Goal: Task Accomplishment & Management: Manage account settings

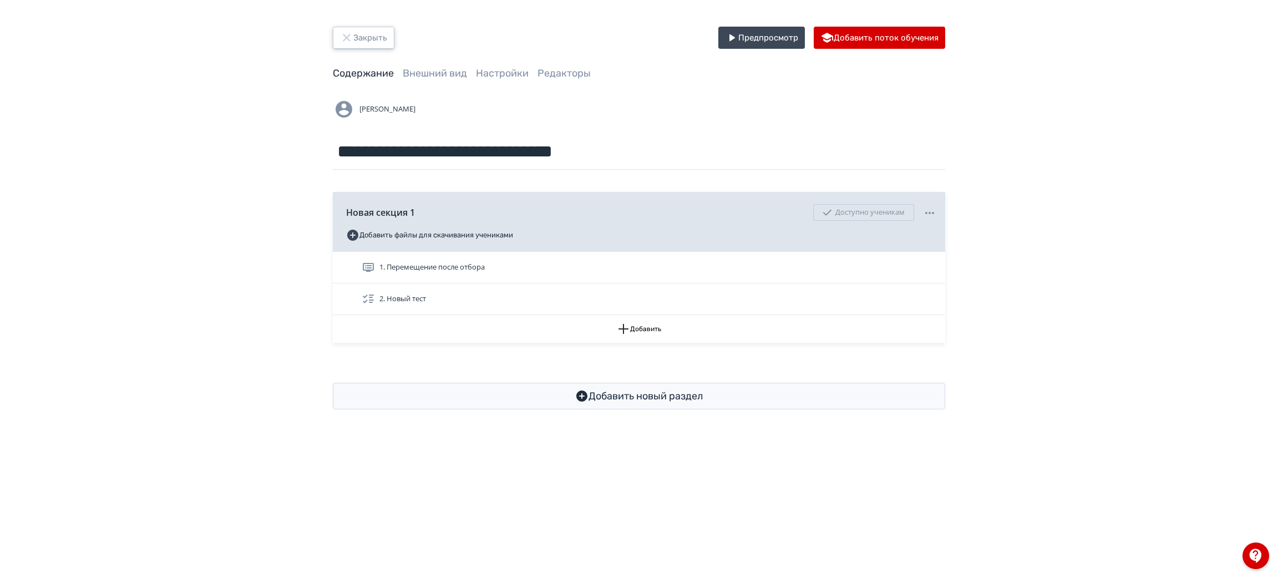
click at [360, 31] on button "Закрыть" at bounding box center [364, 38] width 62 height 22
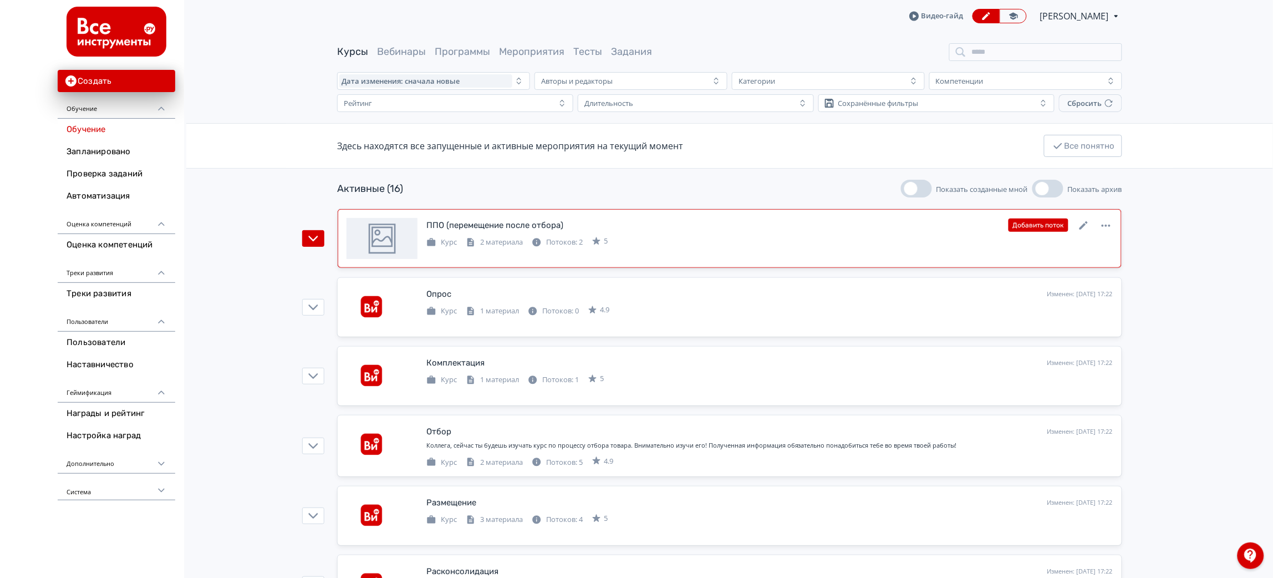
click at [557, 231] on div "ППО (перемещение после отбора)" at bounding box center [494, 225] width 137 height 13
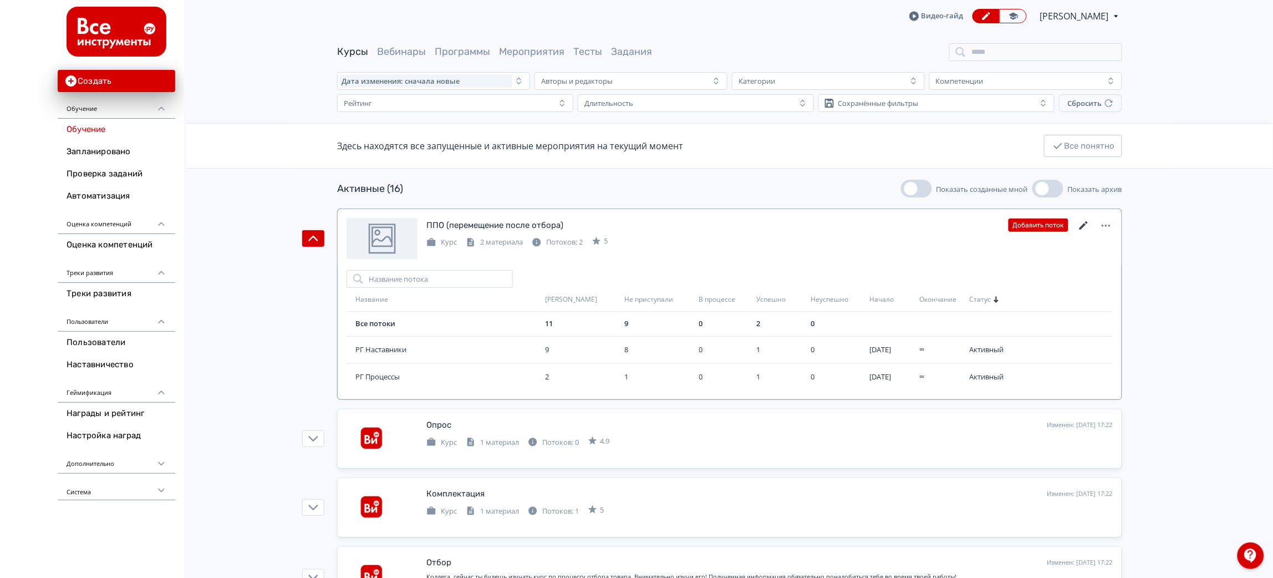
click at [1086, 223] on icon at bounding box center [1083, 225] width 13 height 13
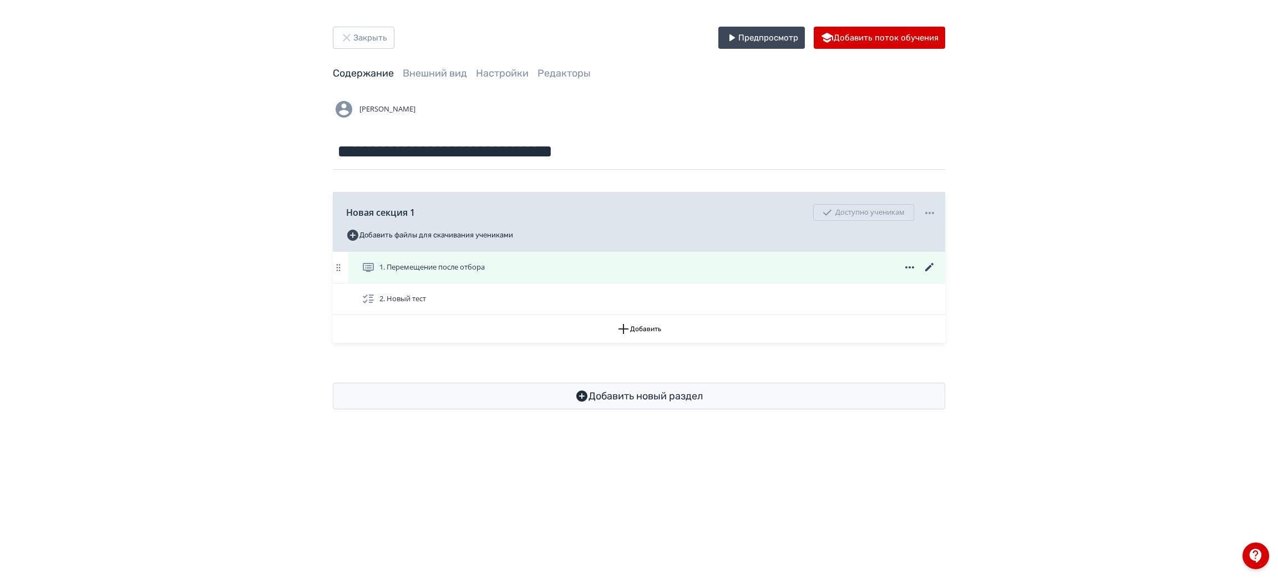
click at [934, 266] on icon at bounding box center [929, 267] width 13 height 13
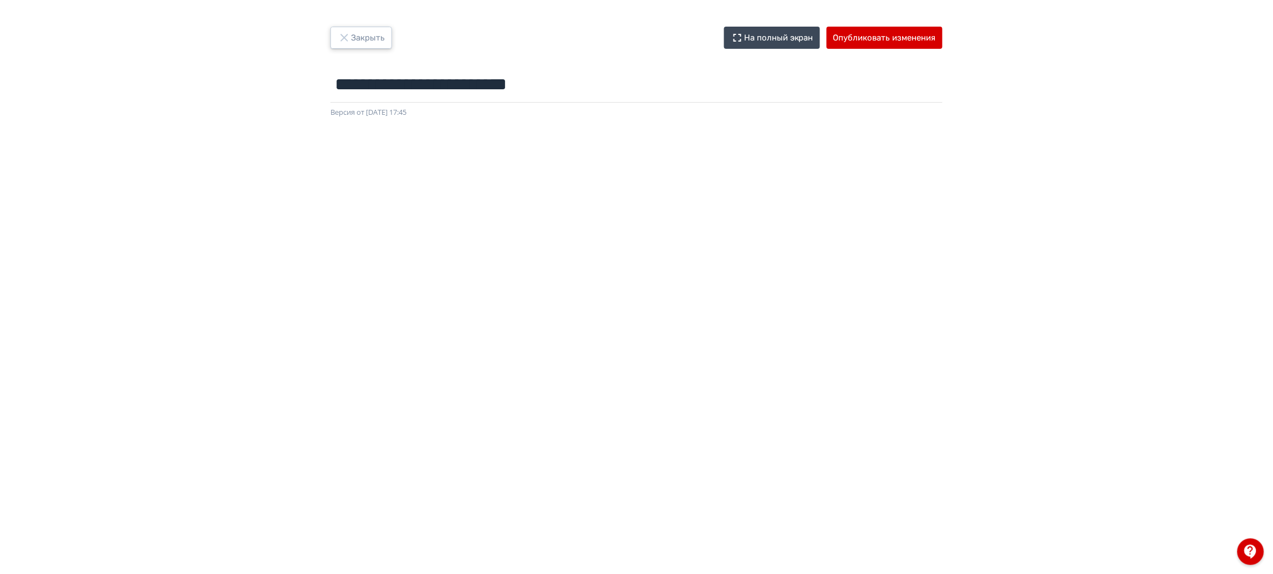
drag, startPoint x: 355, startPoint y: 37, endPoint x: 388, endPoint y: 64, distance: 42.5
click at [355, 37] on button "Закрыть" at bounding box center [361, 38] width 62 height 22
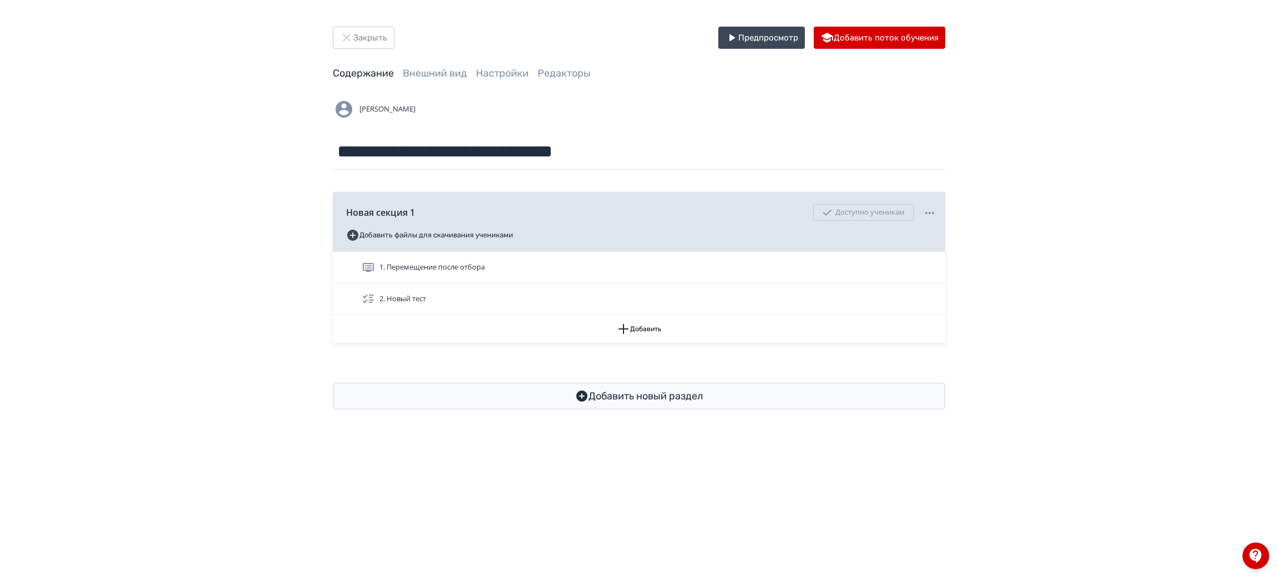
click at [375, 25] on div "**********" at bounding box center [639, 218] width 1278 height 436
click at [369, 43] on button "Закрыть" at bounding box center [364, 38] width 62 height 22
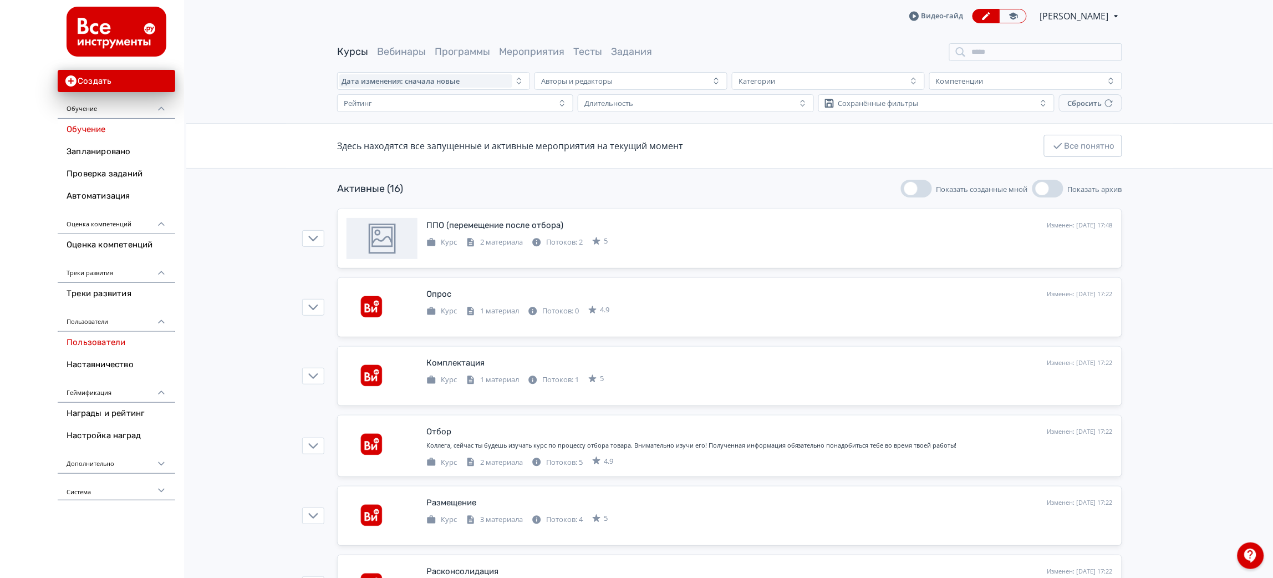
click at [89, 348] on link "Пользователи" at bounding box center [117, 343] width 118 height 22
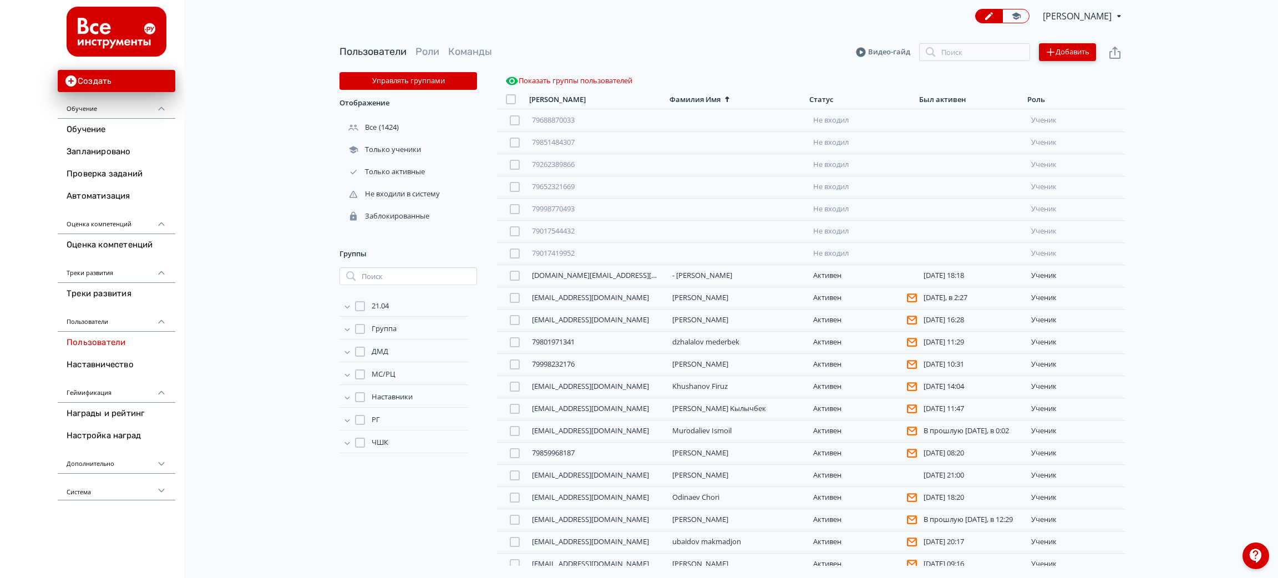
click at [1057, 43] on button "Добавить" at bounding box center [1067, 52] width 57 height 18
click at [976, 38] on div "Импортировать файлом" at bounding box center [981, 41] width 103 height 22
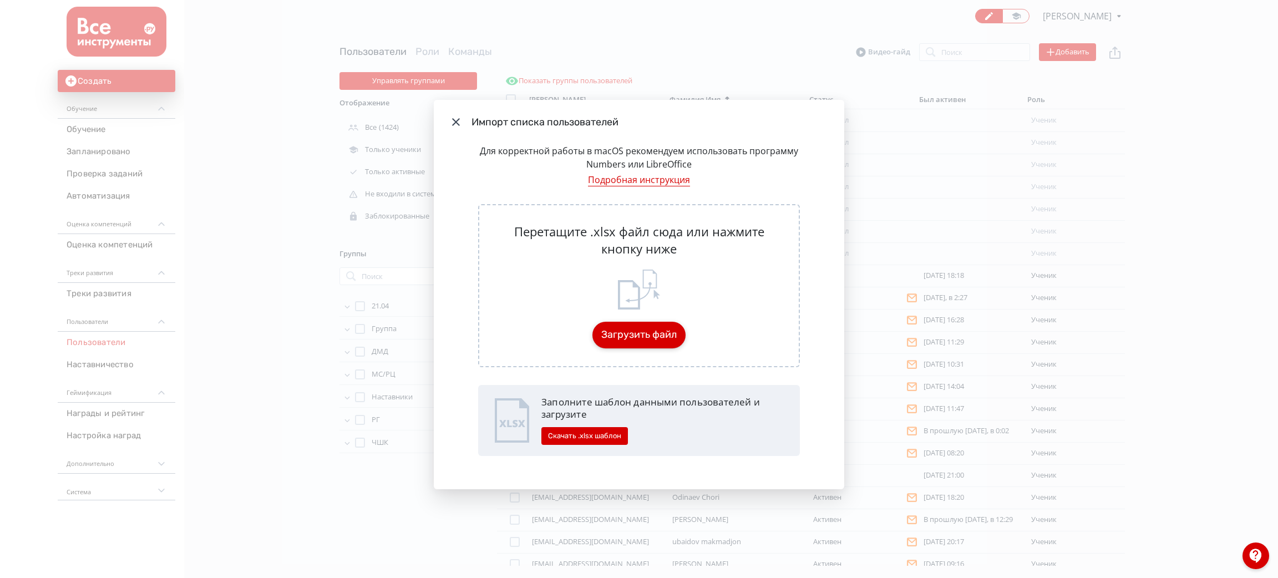
click at [659, 334] on button "Загрузить файл" at bounding box center [638, 335] width 93 height 27
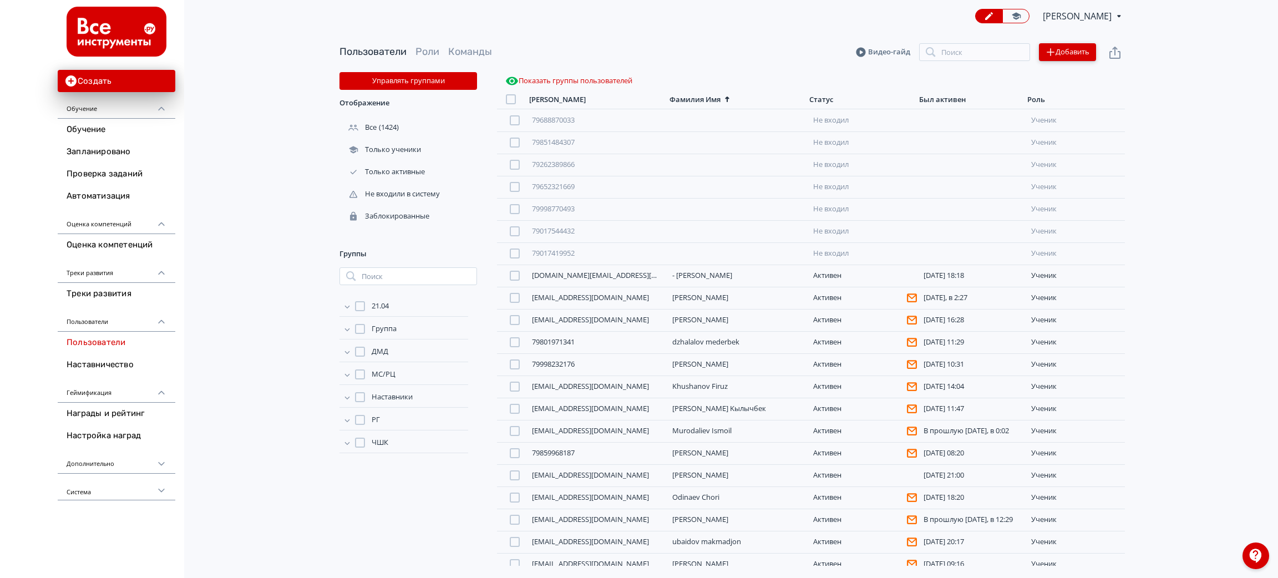
click at [1056, 58] on button "Добавить" at bounding box center [1067, 52] width 57 height 18
click at [981, 41] on div "Импортировать файлом" at bounding box center [981, 41] width 103 height 22
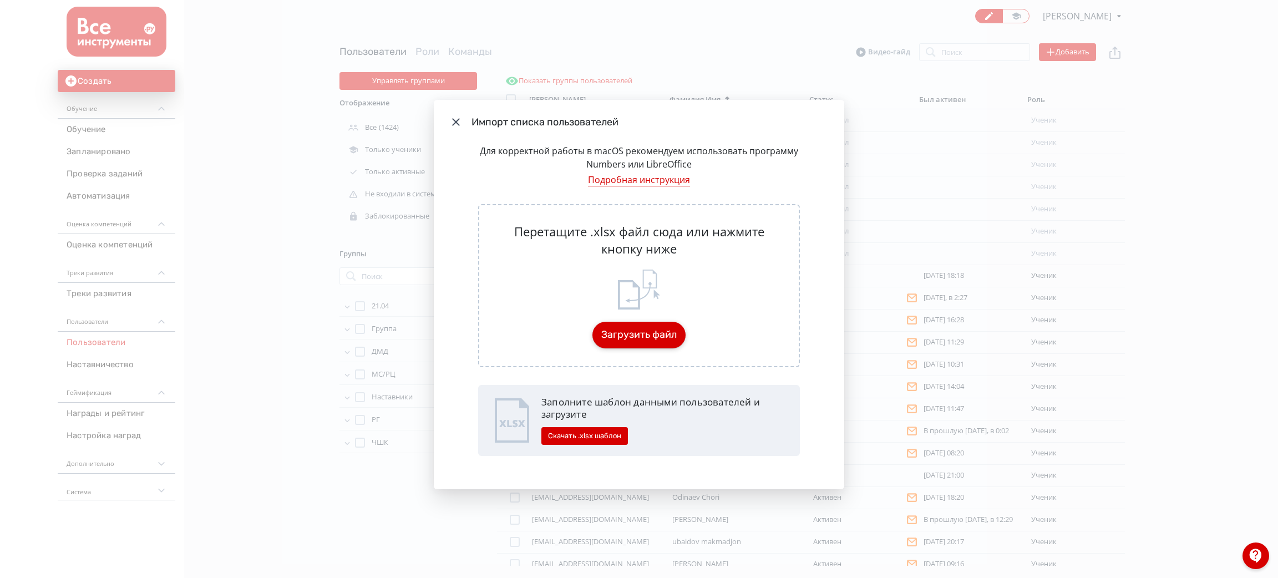
click at [636, 329] on button "Загрузить файл" at bounding box center [638, 335] width 93 height 27
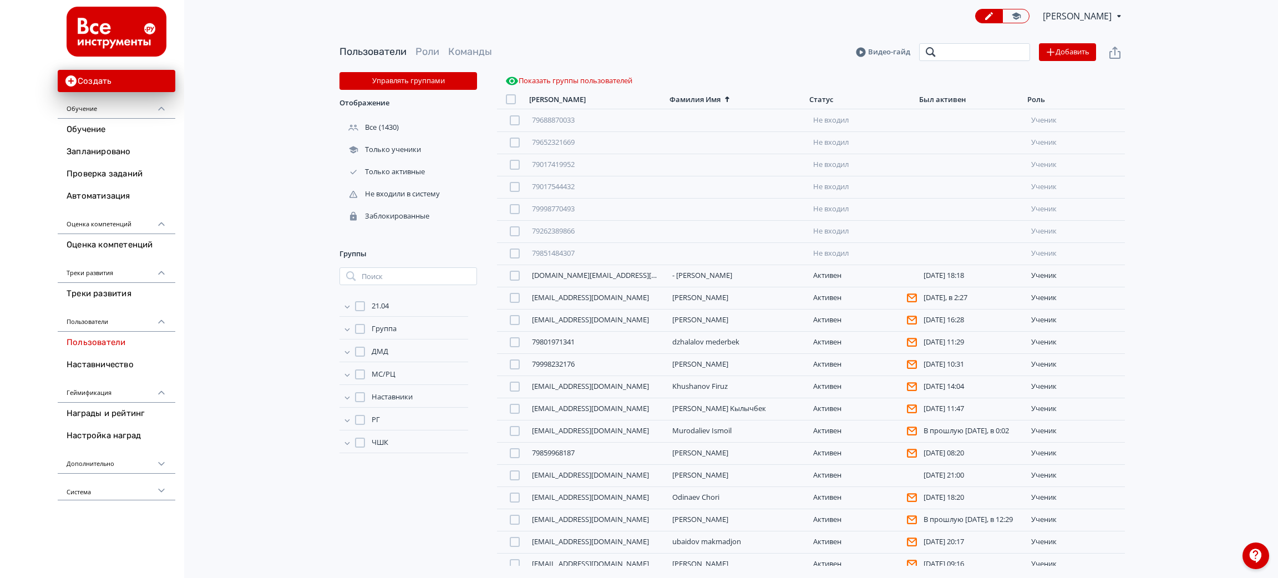
click at [961, 53] on input "search" at bounding box center [974, 52] width 111 height 18
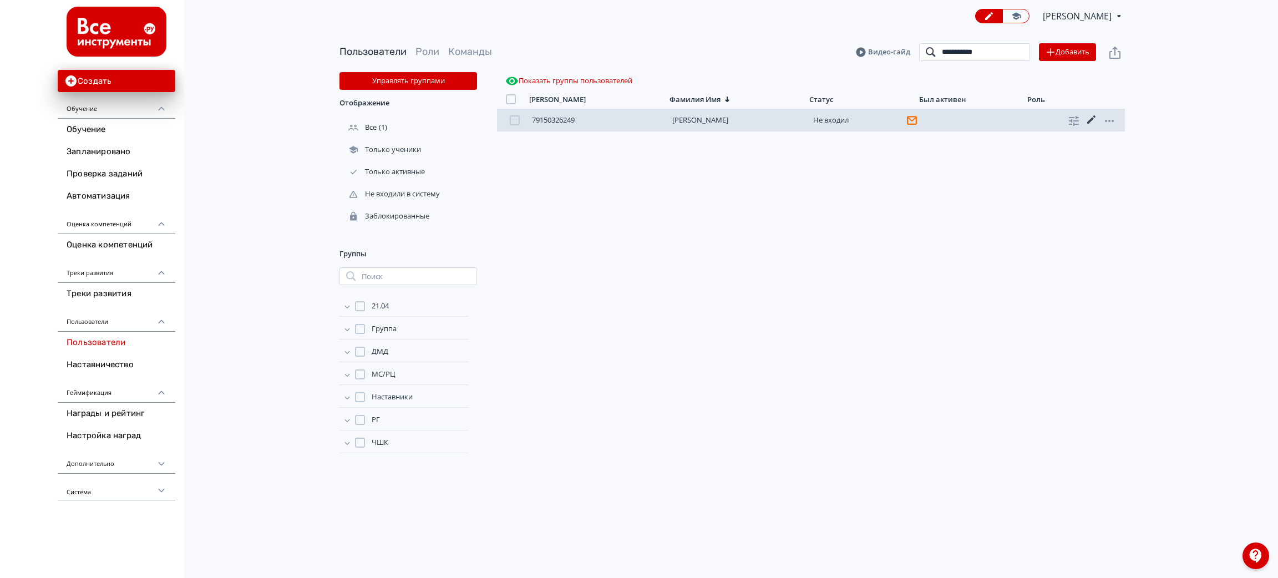
type input "**********"
click at [1090, 116] on icon at bounding box center [1091, 119] width 13 height 13
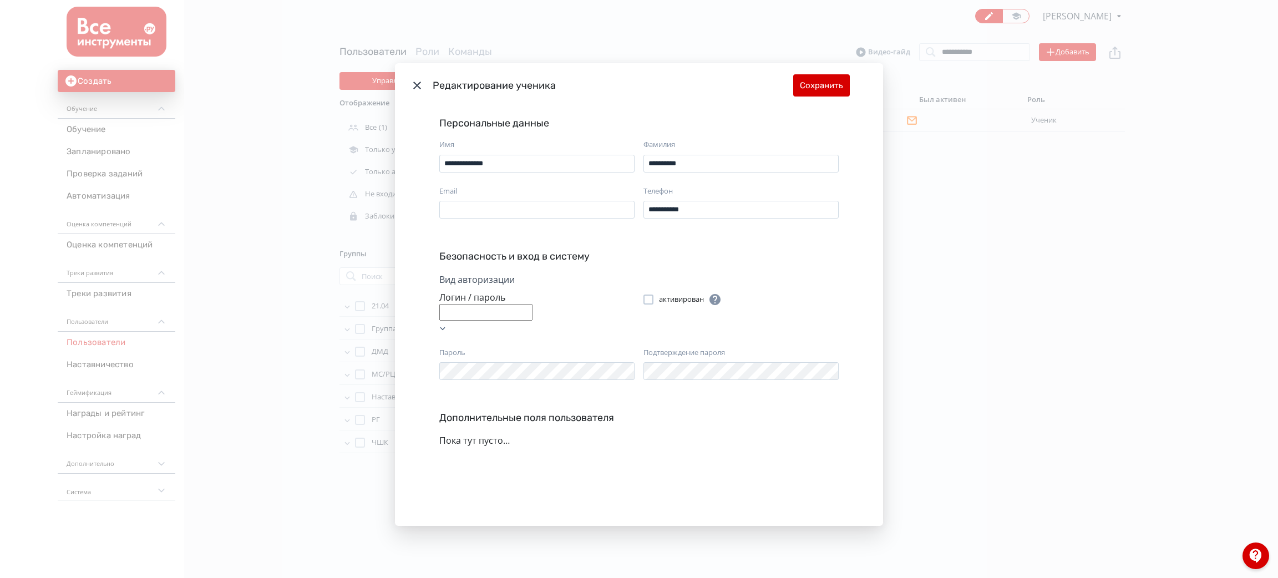
click at [413, 84] on icon "Modal" at bounding box center [417, 86] width 8 height 8
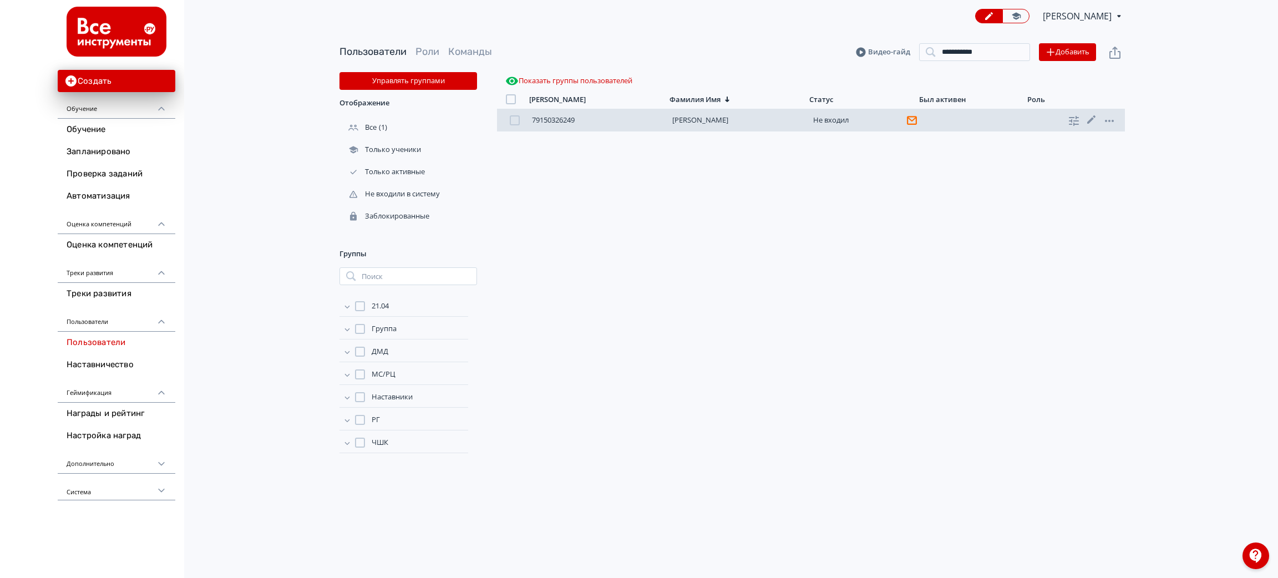
click at [728, 116] on link "[PERSON_NAME]" at bounding box center [700, 120] width 56 height 10
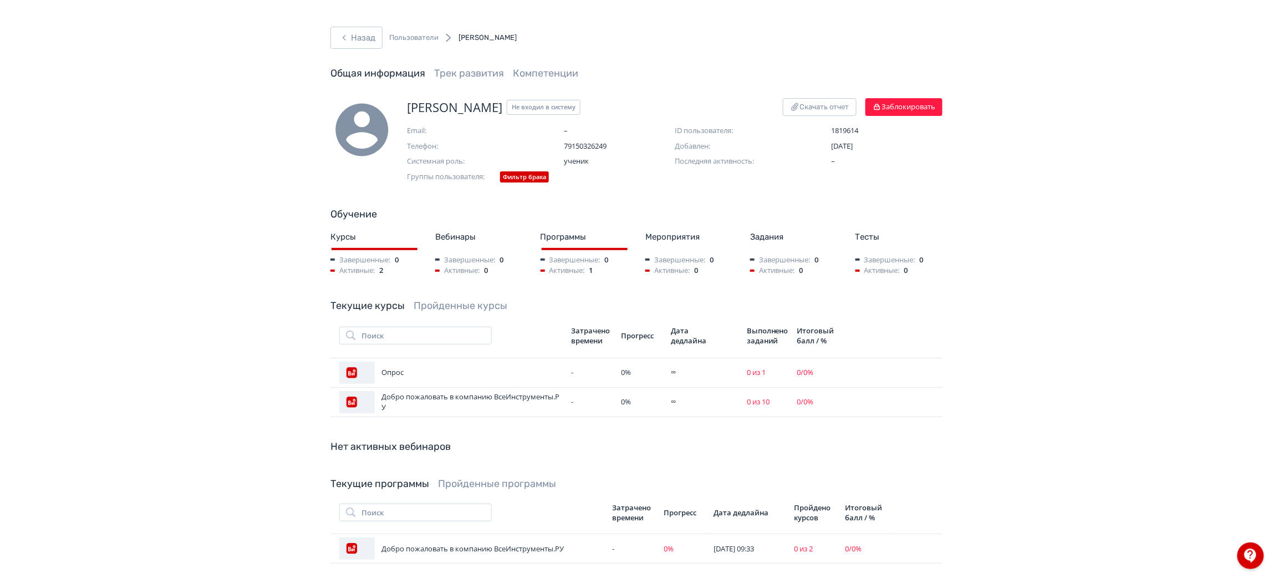
drag, startPoint x: 858, startPoint y: 149, endPoint x: 874, endPoint y: 144, distance: 17.4
click at [853, 144] on span "[DATE]" at bounding box center [843, 146] width 22 height 10
drag, startPoint x: 568, startPoint y: 268, endPoint x: 596, endPoint y: 271, distance: 28.5
click at [596, 271] on div "Активные: 1" at bounding box center [584, 270] width 87 height 11
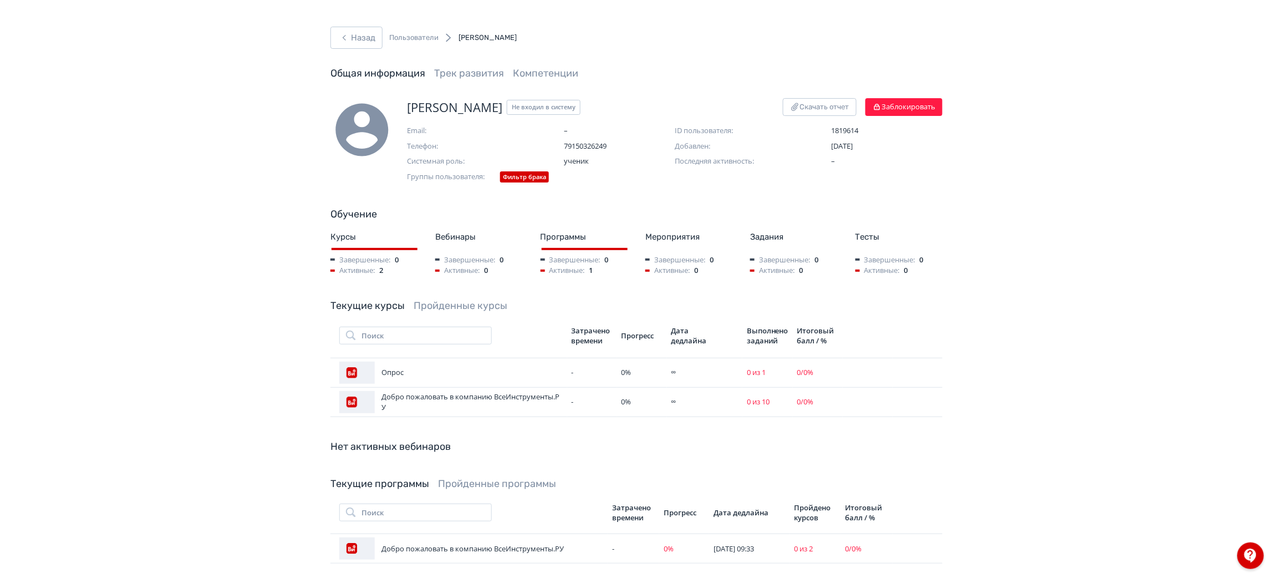
drag, startPoint x: 436, startPoint y: 111, endPoint x: 523, endPoint y: 108, distance: 87.1
click at [502, 108] on span "[PERSON_NAME]" at bounding box center [454, 107] width 95 height 18
drag, startPoint x: 411, startPoint y: 110, endPoint x: 425, endPoint y: 111, distance: 13.4
click at [425, 111] on span "[PERSON_NAME]" at bounding box center [454, 107] width 95 height 18
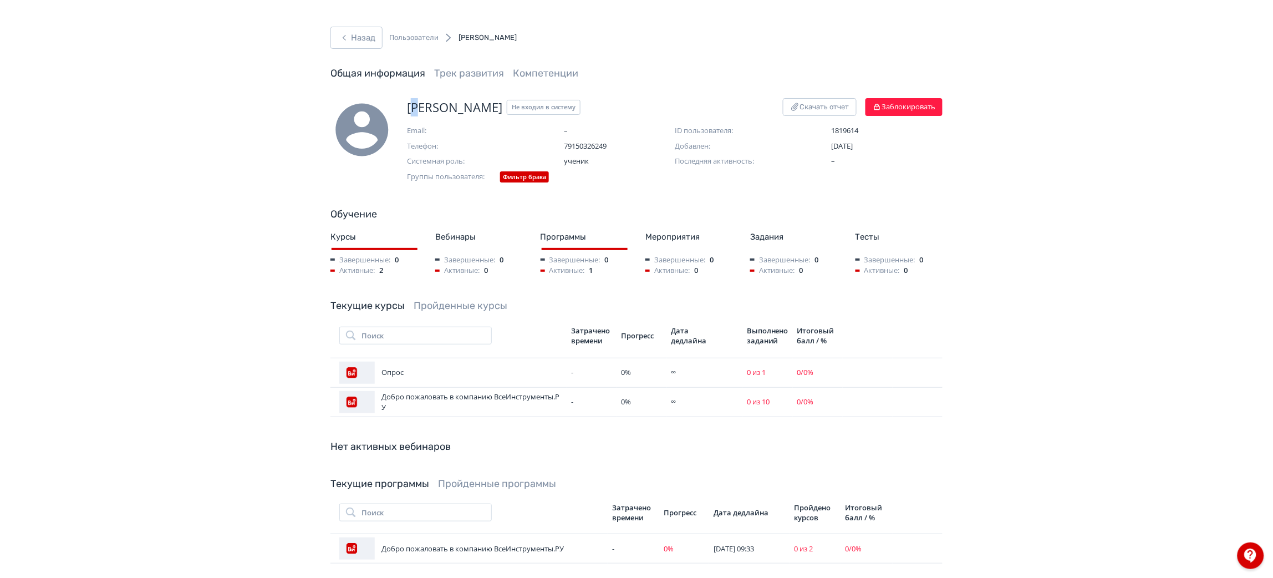
drag, startPoint x: 490, startPoint y: 106, endPoint x: 525, endPoint y: 114, distance: 36.3
click at [502, 114] on span "[PERSON_NAME]" at bounding box center [454, 107] width 95 height 18
drag, startPoint x: 537, startPoint y: 108, endPoint x: 544, endPoint y: 108, distance: 7.2
click at [502, 108] on span "[PERSON_NAME]" at bounding box center [454, 107] width 95 height 18
click at [605, 136] on div "Email: – ID пользователя: 1819614 Телефон: 79150326249 Добавлен: [DATE] Системн…" at bounding box center [675, 148] width 536 height 46
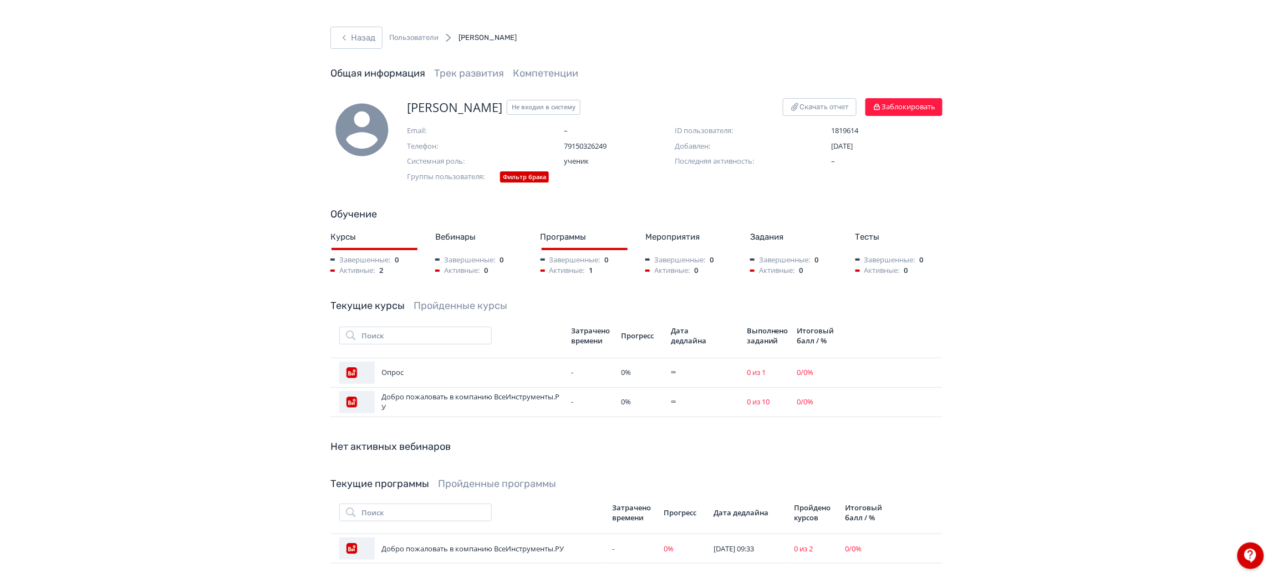
click at [608, 147] on span "79150326249" at bounding box center [619, 146] width 111 height 11
drag, startPoint x: 566, startPoint y: 148, endPoint x: 558, endPoint y: 148, distance: 8.3
click at [558, 148] on div "Телефон: [PHONE_NUMBER]" at bounding box center [541, 146] width 268 height 11
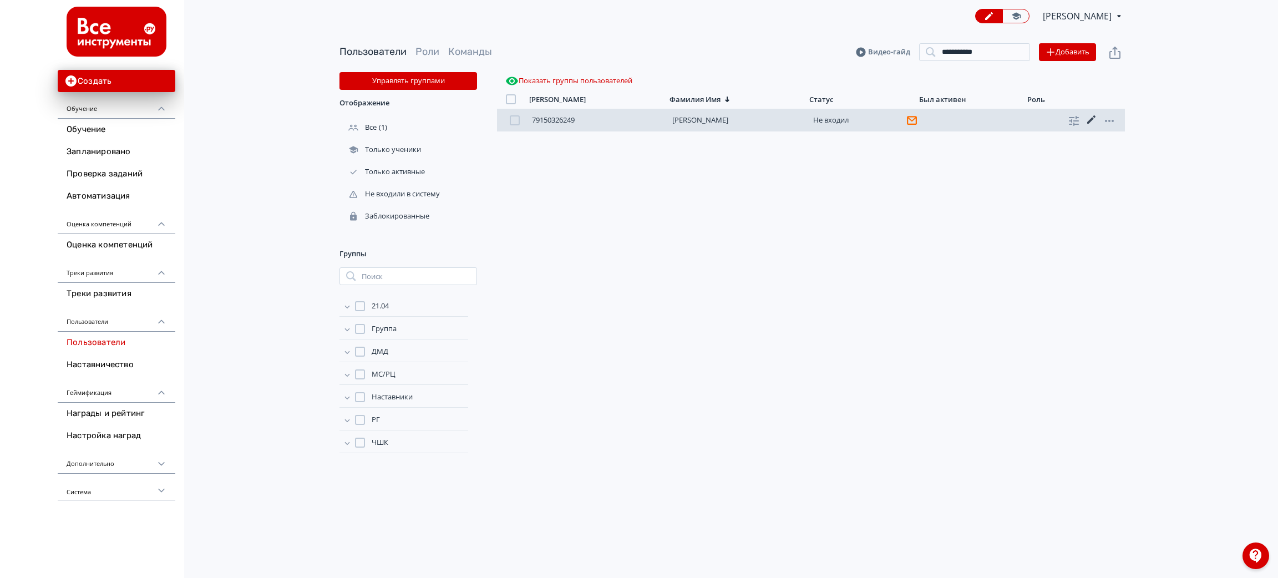
click at [1089, 115] on icon at bounding box center [1091, 119] width 13 height 13
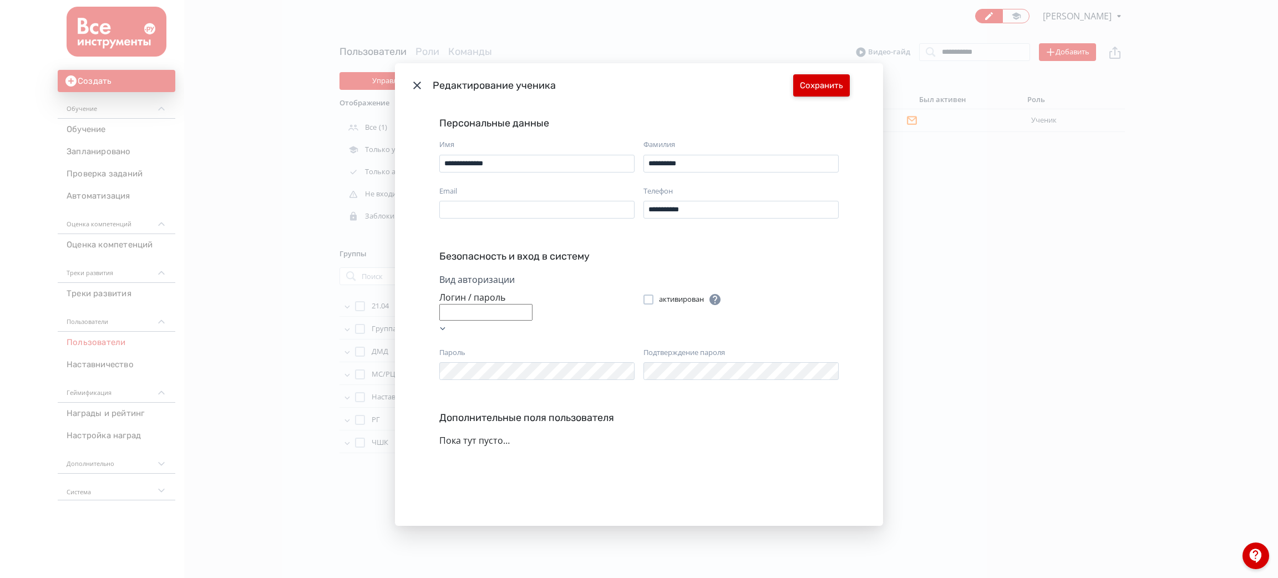
click at [816, 89] on button "Сохранить" at bounding box center [821, 85] width 57 height 22
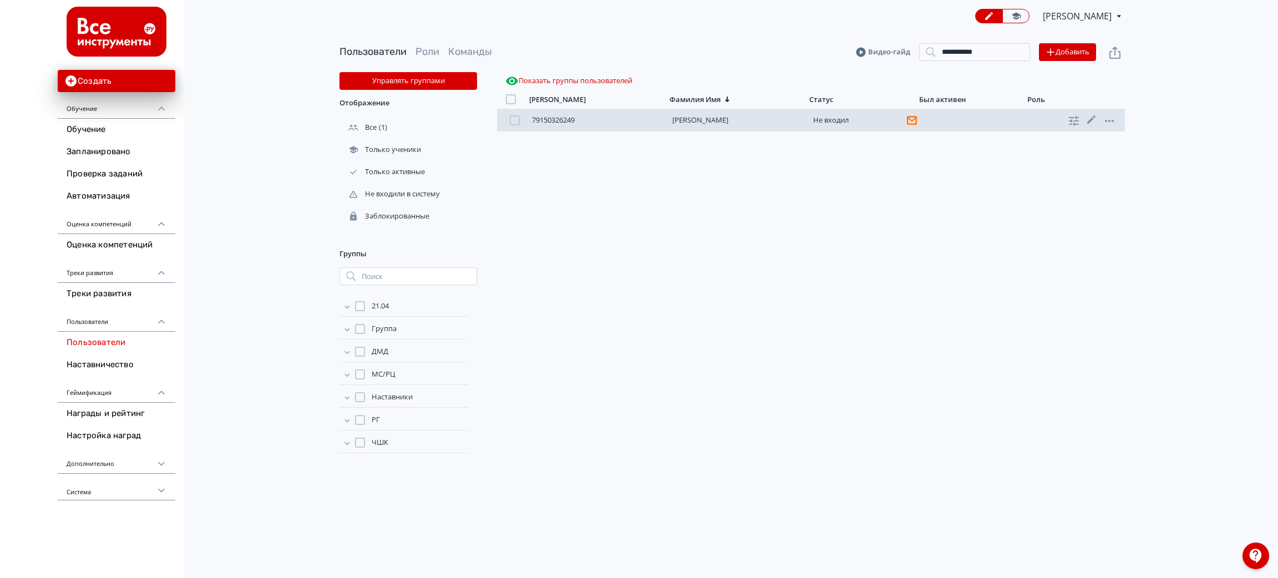
click at [728, 123] on link "[PERSON_NAME]" at bounding box center [700, 120] width 56 height 10
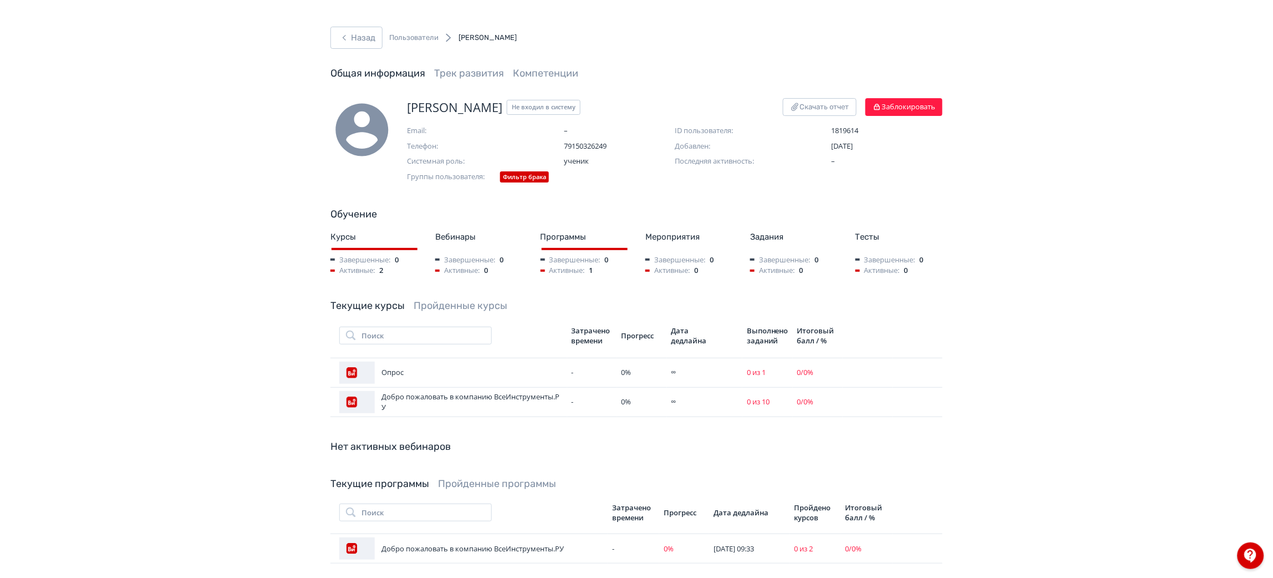
drag, startPoint x: 839, startPoint y: 138, endPoint x: 893, endPoint y: 149, distance: 54.8
click at [893, 149] on div "Email: – ID пользователя: 1819614 Телефон: 79150326249 Добавлен: [DATE] Системн…" at bounding box center [675, 148] width 536 height 46
click at [443, 304] on link "Пройденные курсы" at bounding box center [461, 305] width 94 height 12
click at [321, 35] on div "Назад Пользователи [PERSON_NAME] Общая информация Трек развития Компетенции" at bounding box center [636, 63] width 665 height 72
click at [352, 33] on button "Назад" at bounding box center [356, 38] width 52 height 22
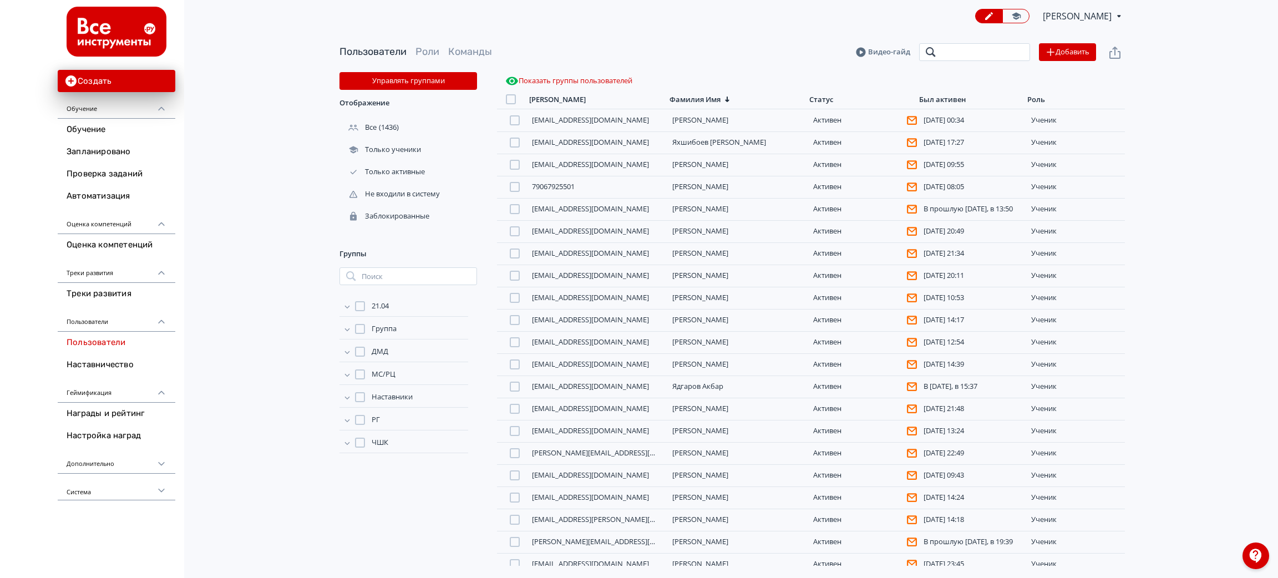
drag, startPoint x: 943, startPoint y: 56, endPoint x: 965, endPoint y: 58, distance: 22.2
click at [943, 56] on input "search" at bounding box center [974, 52] width 111 height 18
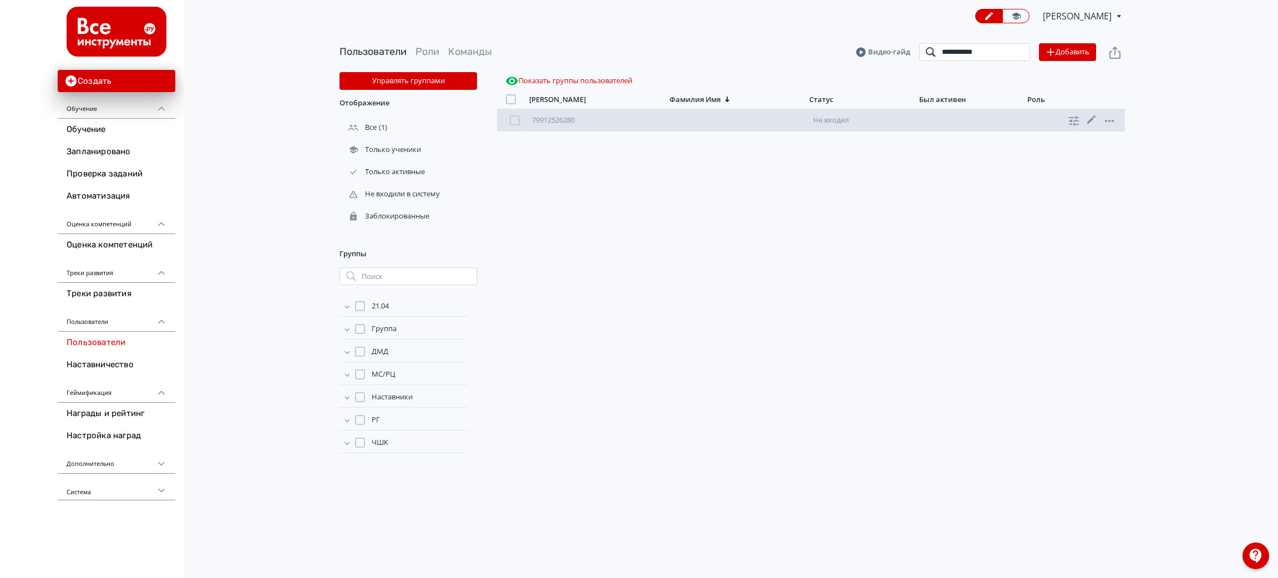
type input "**********"
click at [1120, 120] on div at bounding box center [1075, 120] width 98 height 14
click at [1107, 118] on icon at bounding box center [1108, 120] width 13 height 13
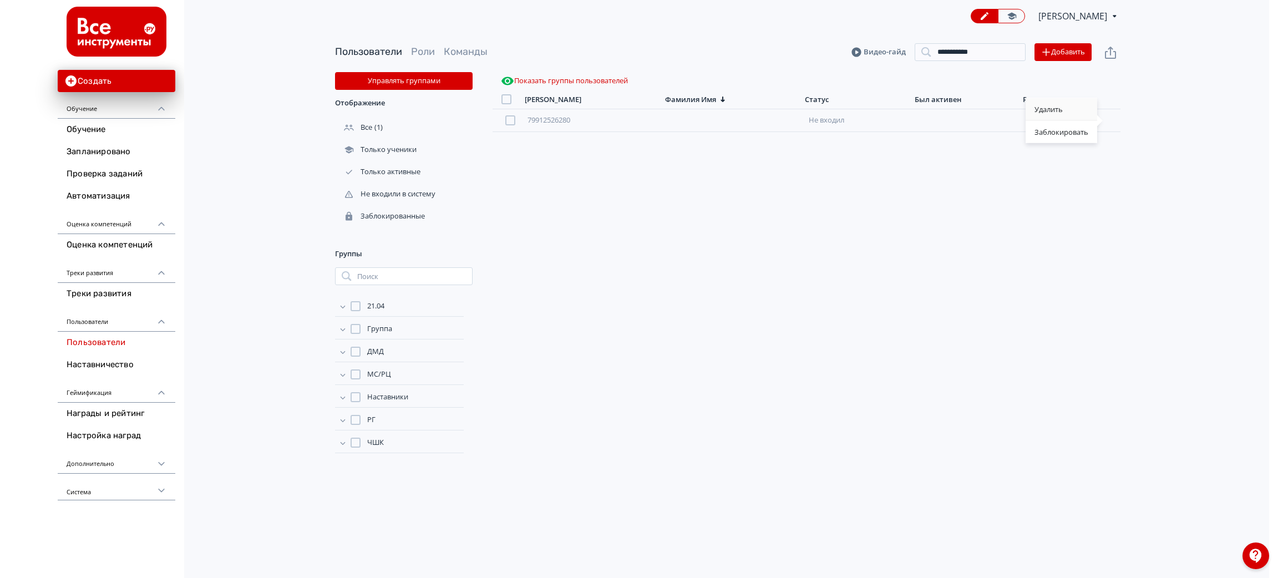
click at [1050, 110] on div "Удалить" at bounding box center [1061, 109] width 72 height 22
click at [997, 53] on input "**********" at bounding box center [974, 52] width 111 height 18
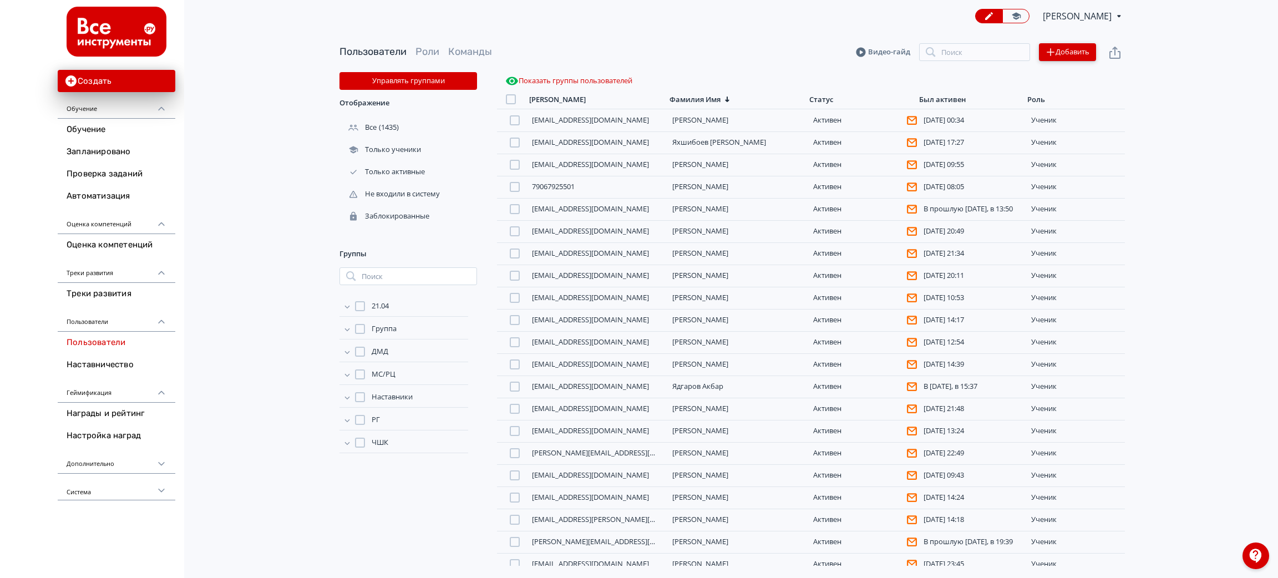
click at [1050, 49] on icon "button" at bounding box center [1049, 51] width 7 height 7
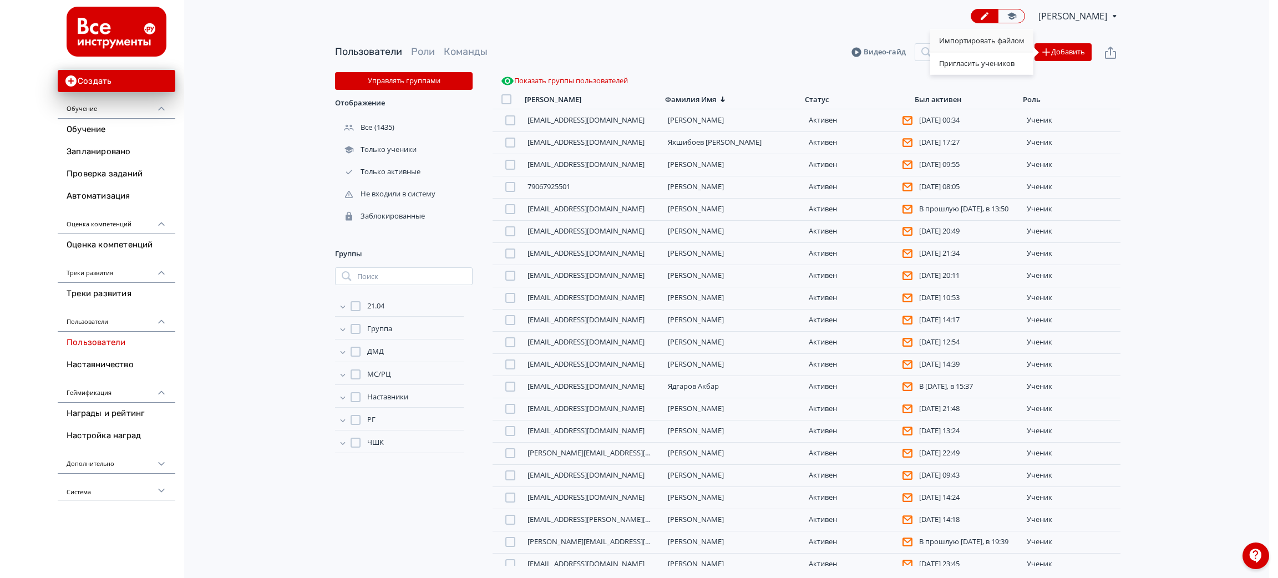
click at [986, 38] on div "Импортировать файлом" at bounding box center [981, 41] width 103 height 22
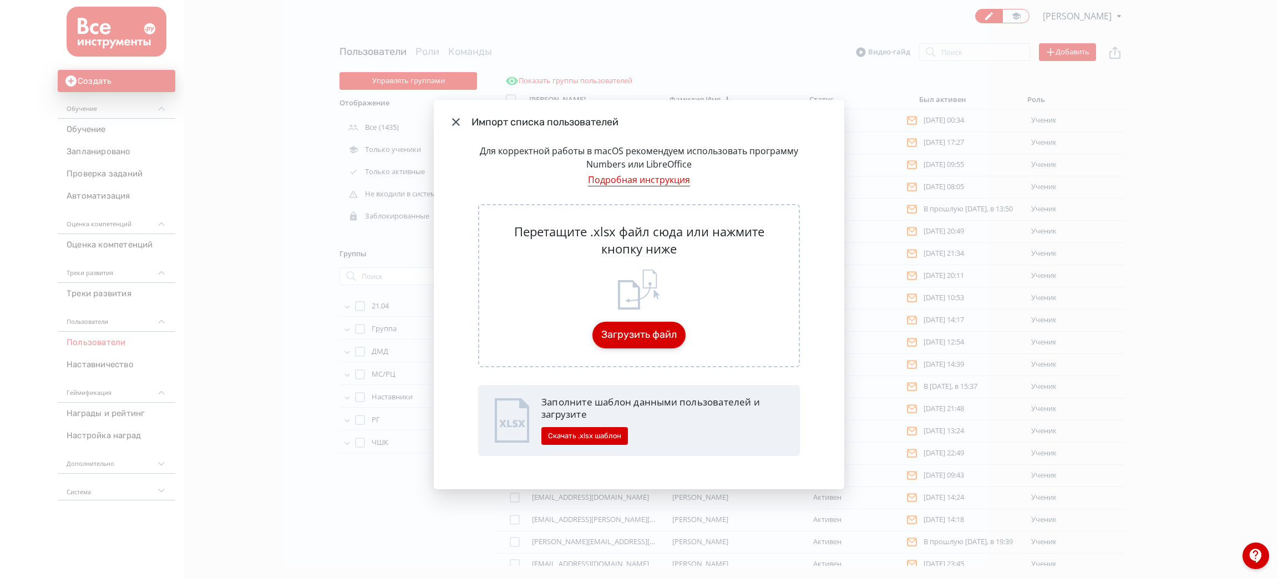
click at [646, 324] on button "Загрузить файл" at bounding box center [638, 335] width 93 height 27
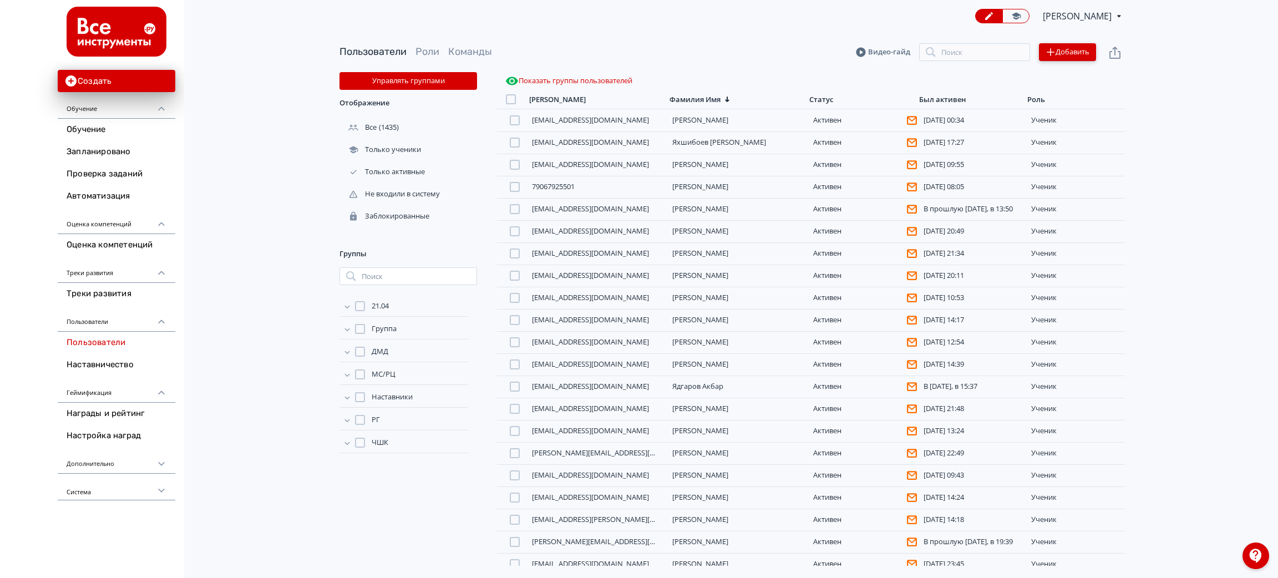
click at [1079, 53] on button "Добавить" at bounding box center [1067, 52] width 57 height 18
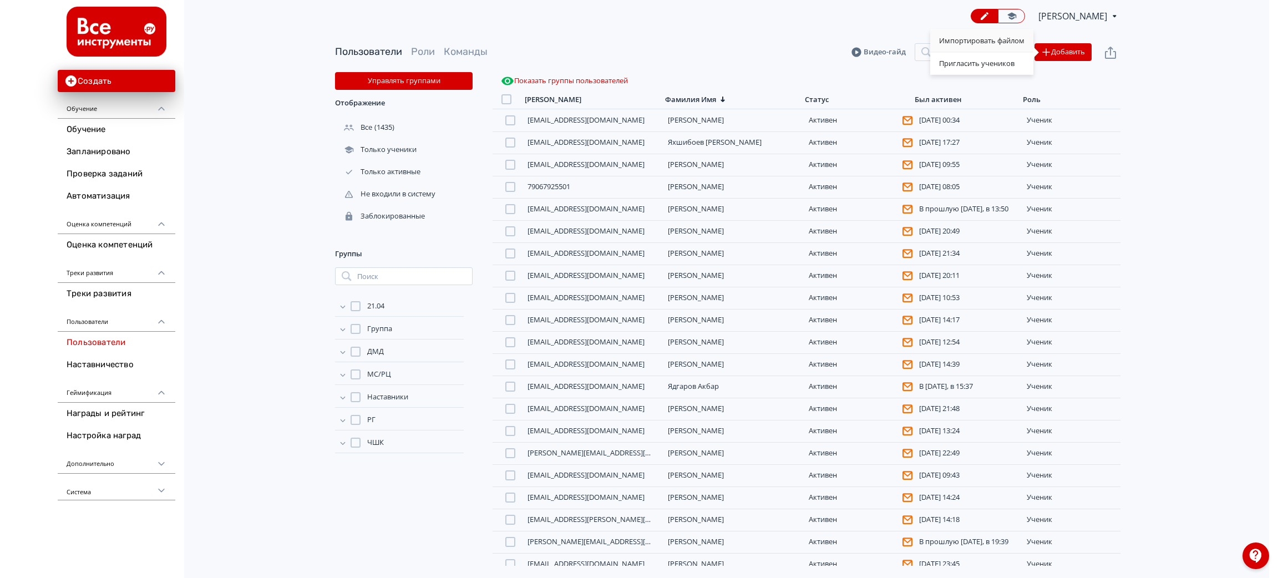
click at [968, 42] on div "Импортировать файлом" at bounding box center [981, 41] width 103 height 22
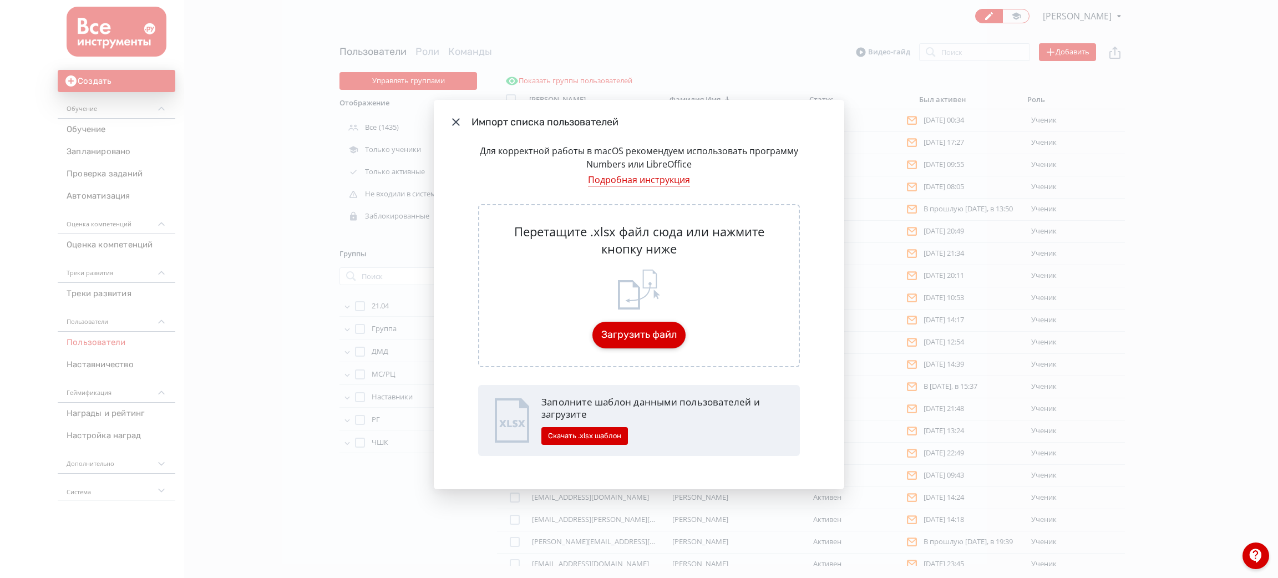
click at [643, 340] on button "Загрузить файл" at bounding box center [638, 335] width 93 height 27
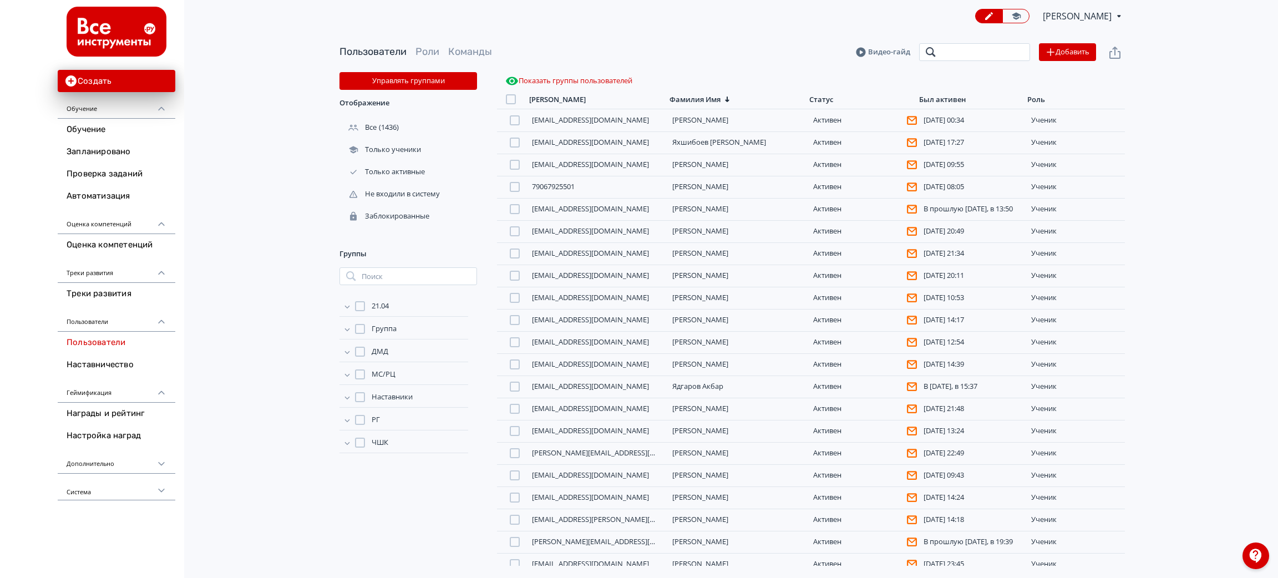
click at [996, 52] on input "search" at bounding box center [974, 52] width 111 height 18
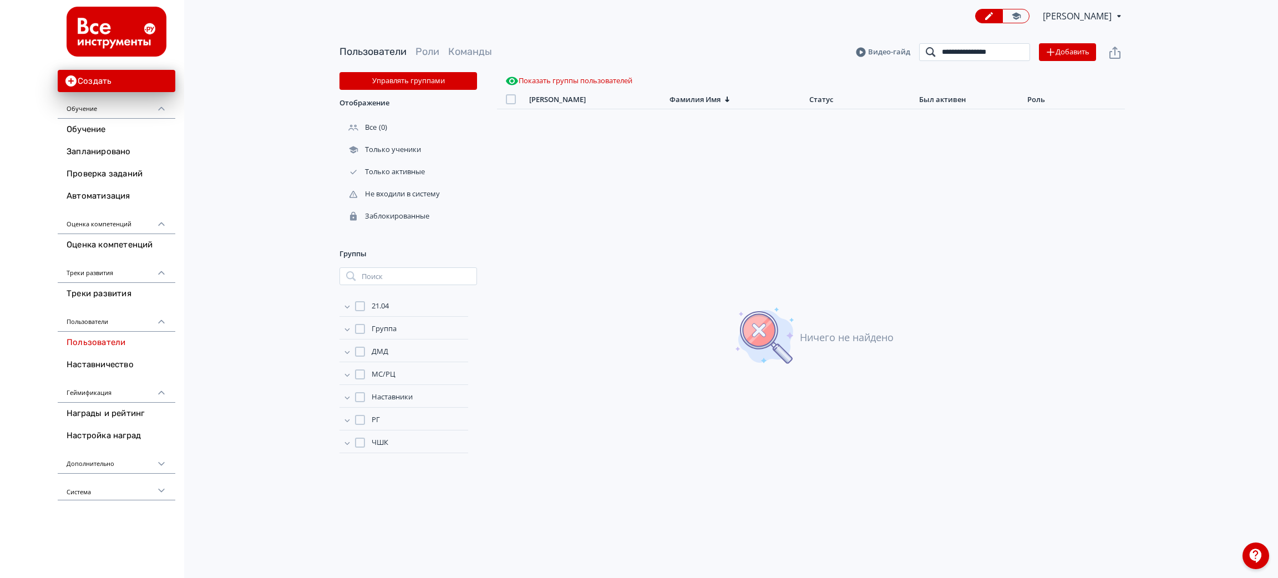
click at [991, 50] on input "**********" at bounding box center [974, 52] width 111 height 18
click at [994, 54] on input "**********" at bounding box center [974, 52] width 111 height 18
type input "**********"
click at [1052, 52] on icon "button" at bounding box center [1049, 51] width 7 height 7
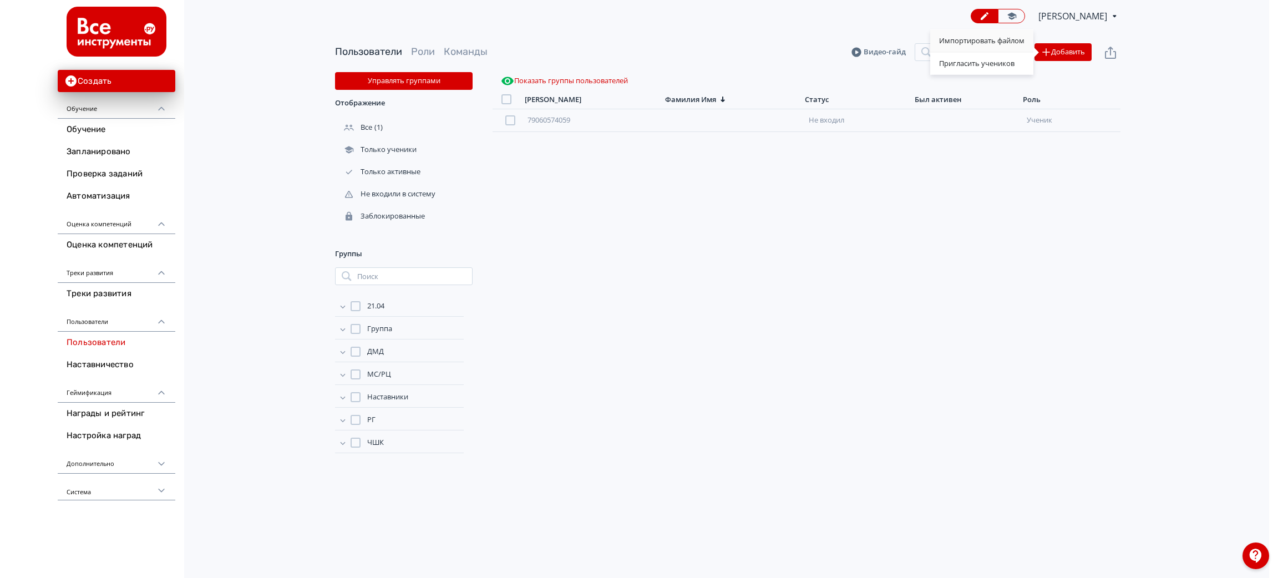
click at [999, 38] on div "Импортировать файлом" at bounding box center [981, 41] width 103 height 22
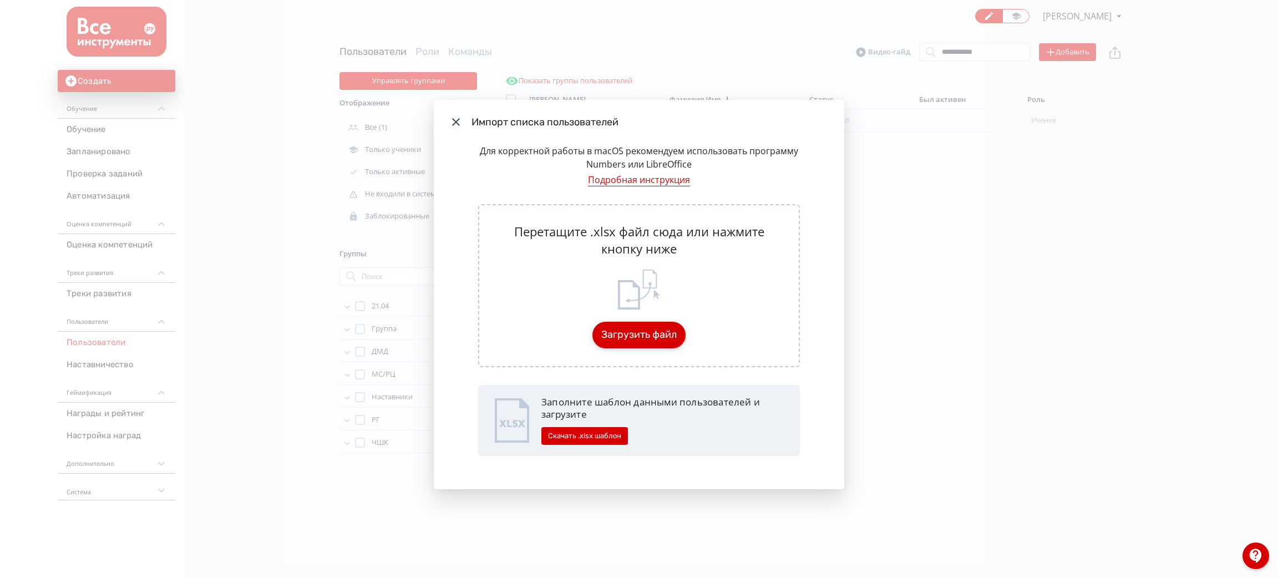
click at [648, 335] on button "Загрузить файл" at bounding box center [638, 335] width 93 height 27
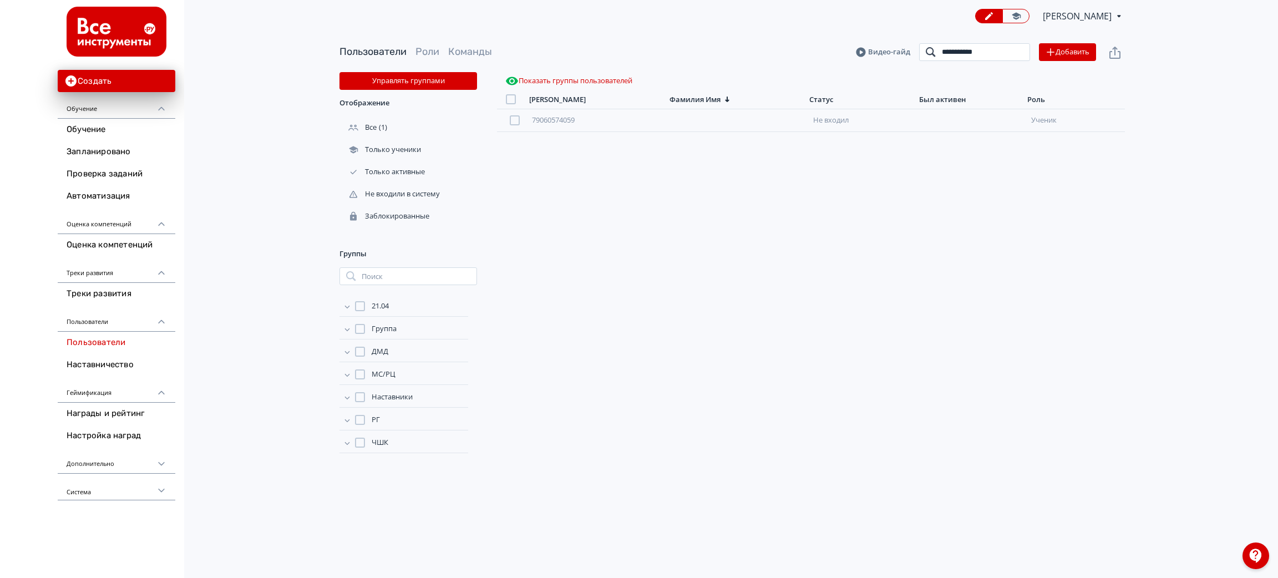
click at [1001, 55] on input "**********" at bounding box center [974, 52] width 111 height 18
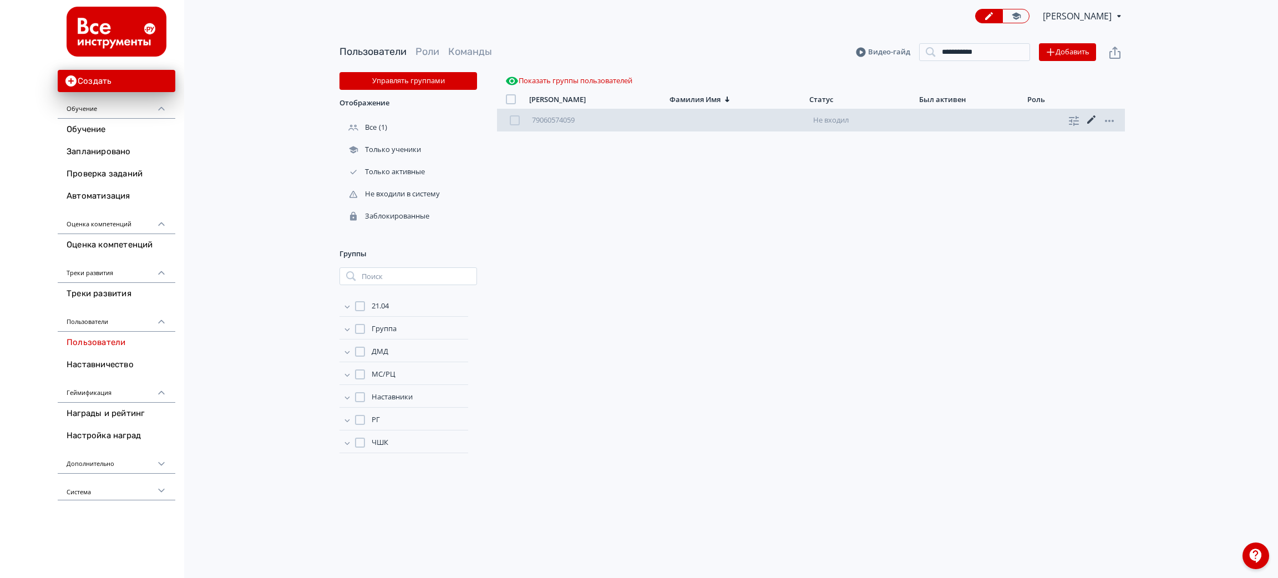
click at [1088, 119] on icon at bounding box center [1091, 119] width 13 height 13
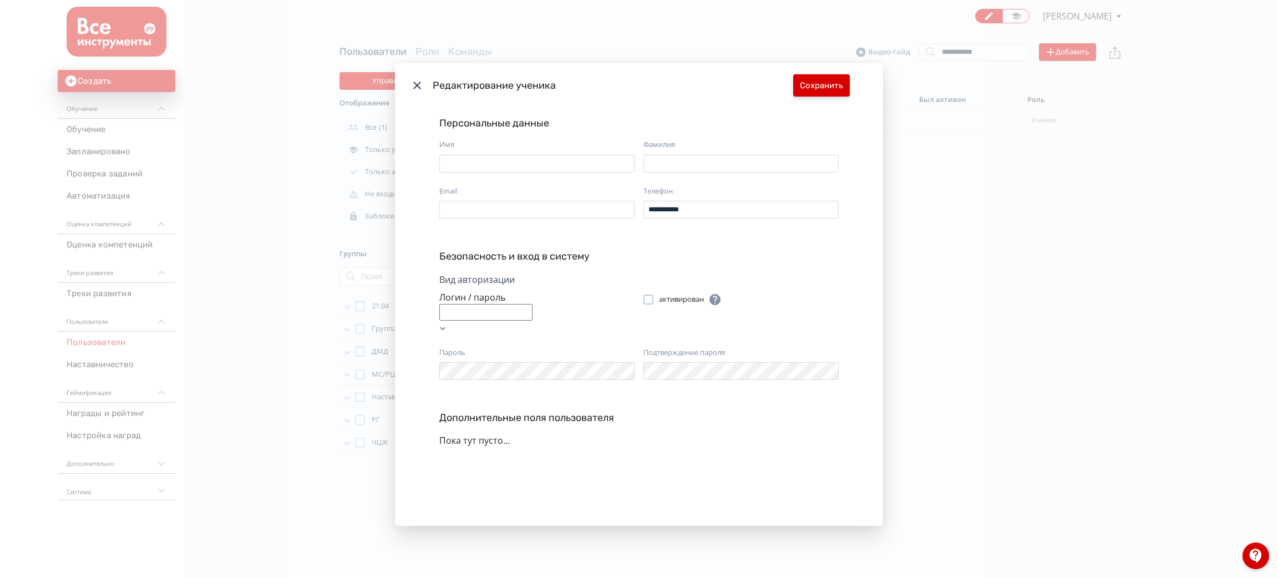
click at [829, 88] on button "Сохранить" at bounding box center [821, 85] width 57 height 22
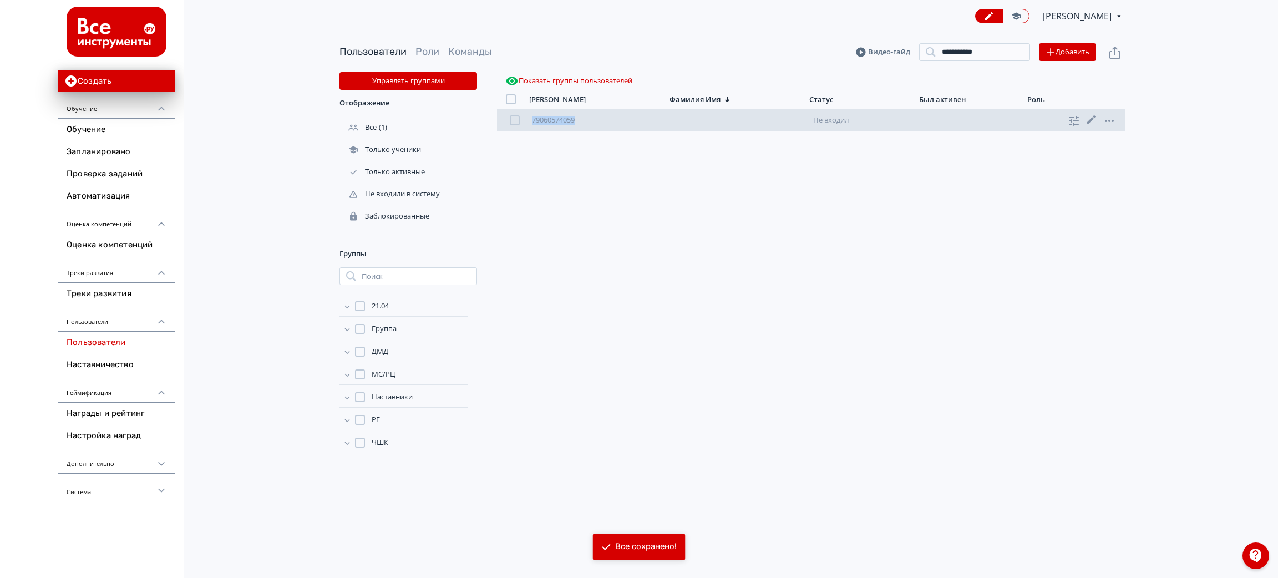
drag, startPoint x: 582, startPoint y: 119, endPoint x: 524, endPoint y: 121, distance: 57.7
click at [524, 121] on div "79060574059 Не входил ученик" at bounding box center [811, 120] width 628 height 22
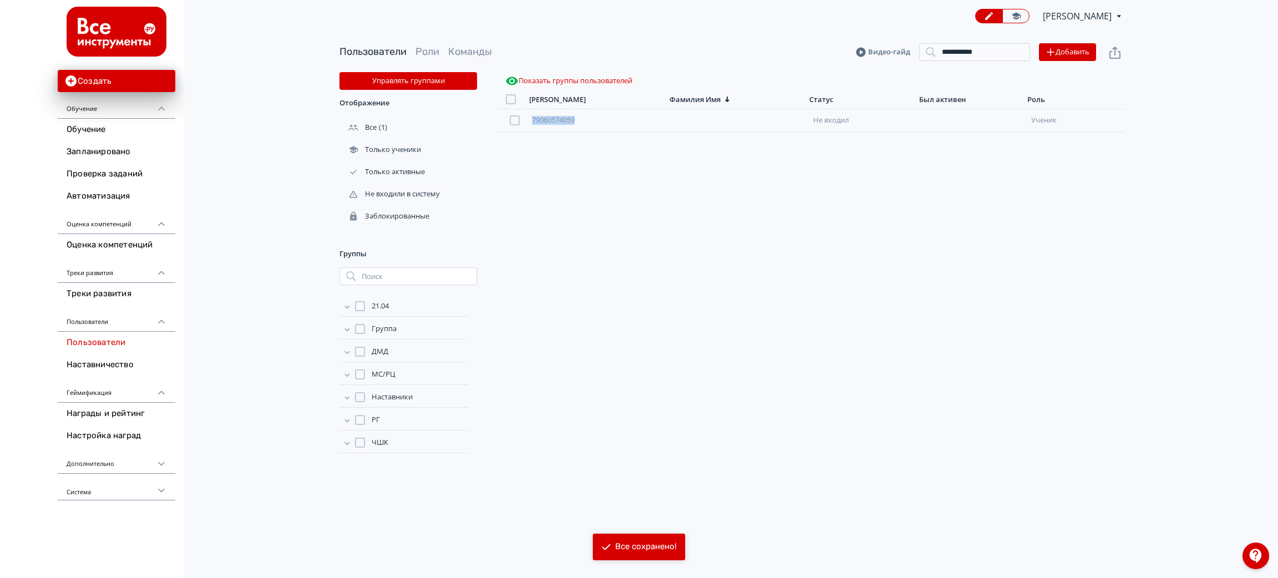
copy link "79060574059"
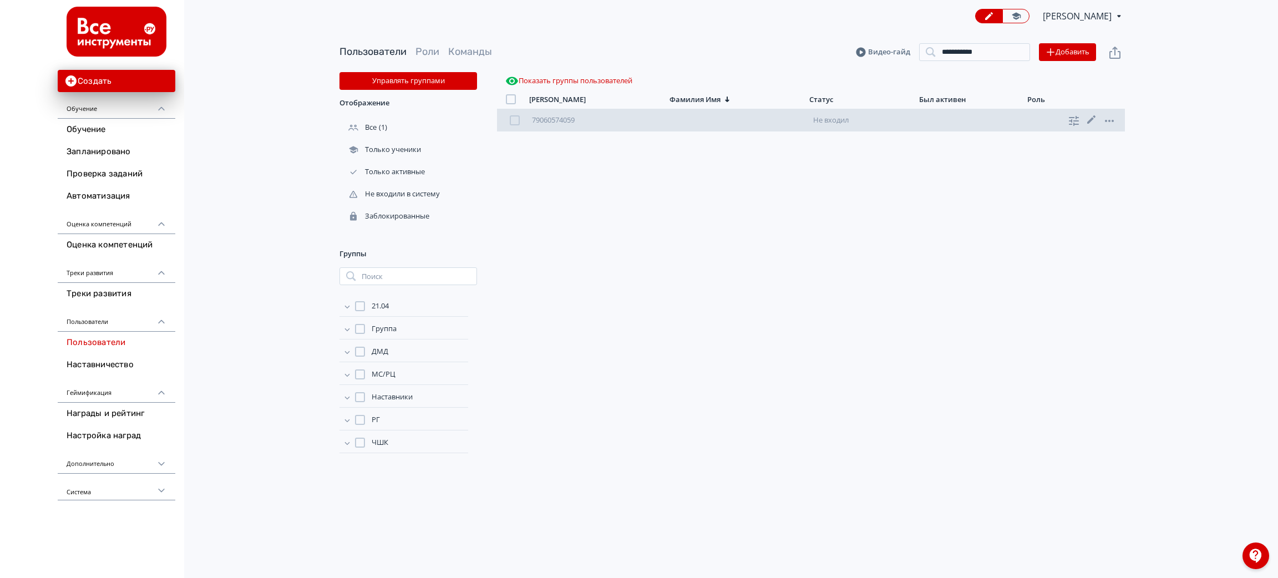
drag, startPoint x: 828, startPoint y: 123, endPoint x: 805, endPoint y: 121, distance: 23.3
click at [828, 122] on div "Не входил" at bounding box center [862, 120] width 99 height 9
click at [574, 119] on link "79060574059" at bounding box center [553, 120] width 43 height 10
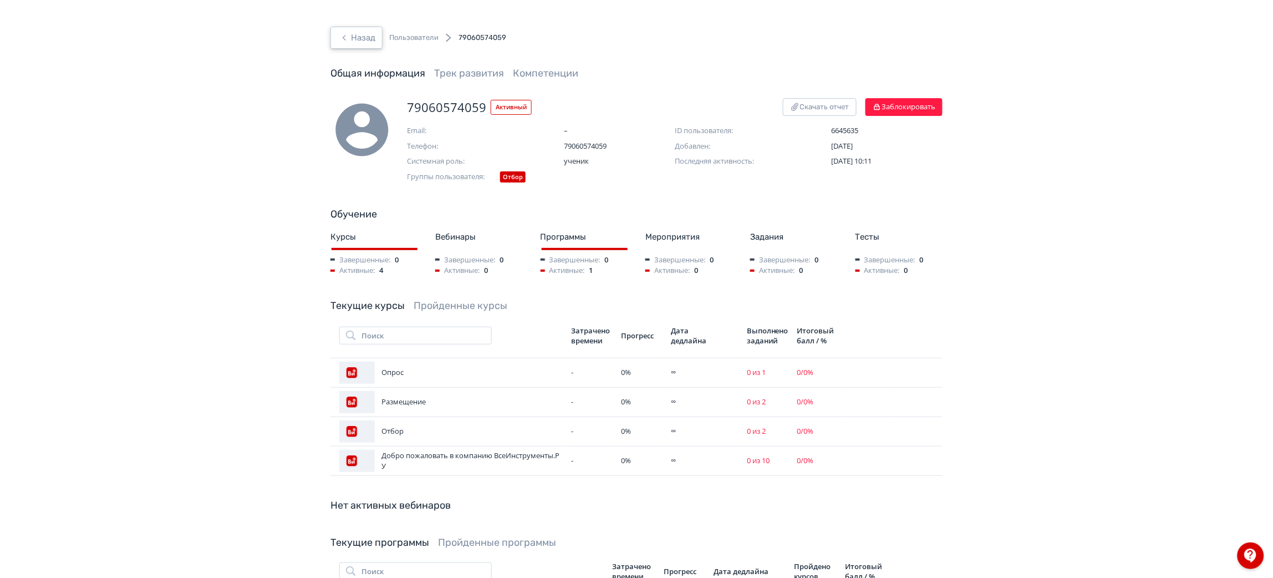
click at [347, 33] on icon "button" at bounding box center [344, 37] width 13 height 13
